Goal: Find specific page/section: Find specific page/section

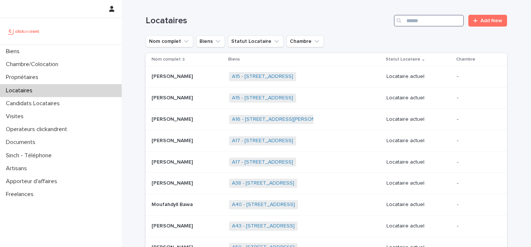
click at [436, 18] on input "Search" at bounding box center [429, 21] width 70 height 12
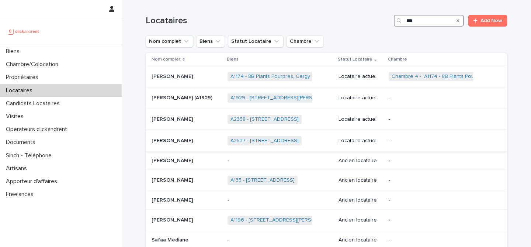
type input "***"
click at [185, 144] on div "Safae Margoum [PERSON_NAME]" at bounding box center [186, 141] width 70 height 12
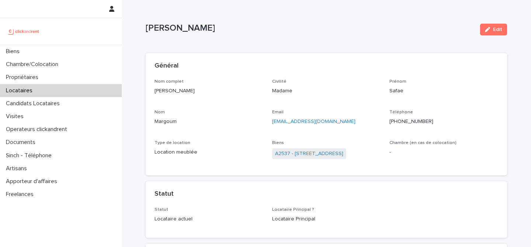
click at [367, 120] on p "[EMAIL_ADDRESS][DOMAIN_NAME]" at bounding box center [326, 122] width 109 height 8
copy link "[EMAIL_ADDRESS][DOMAIN_NAME]"
drag, startPoint x: 359, startPoint y: 120, endPoint x: 268, endPoint y: 122, distance: 90.7
click at [268, 122] on div "Nom complet Safae Margoum Civilité Madame Prénom Safae Nom Margoum Email [EMAIL…" at bounding box center [326, 123] width 344 height 88
click at [62, 91] on div "Locataires" at bounding box center [61, 90] width 122 height 13
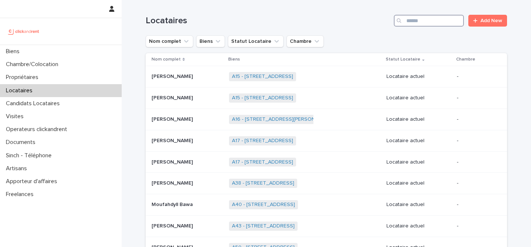
click at [425, 23] on input "Search" at bounding box center [429, 21] width 70 height 12
type input "*"
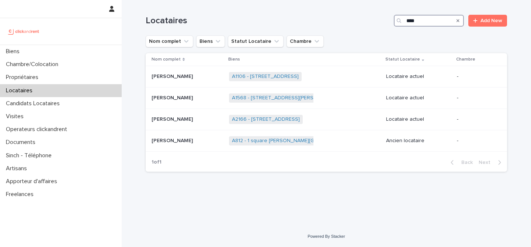
type input "****"
click at [273, 143] on link "A812 - 1 square [PERSON_NAME][GEOGRAPHIC_DATA], [GEOGRAPHIC_DATA]ecole 78210" at bounding box center [337, 140] width 210 height 6
